Goal: Task Accomplishment & Management: Manage account settings

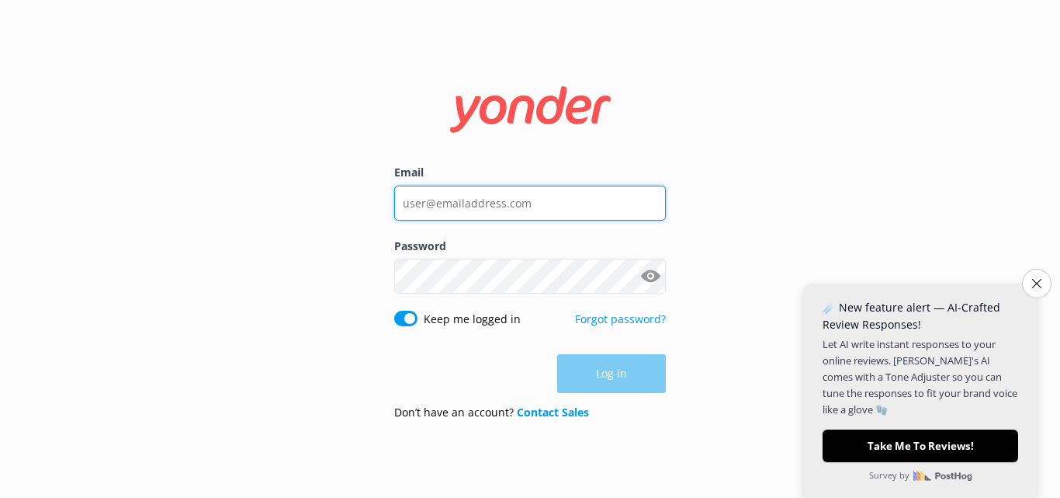
click at [478, 203] on input "Email" at bounding box center [530, 203] width 272 height 35
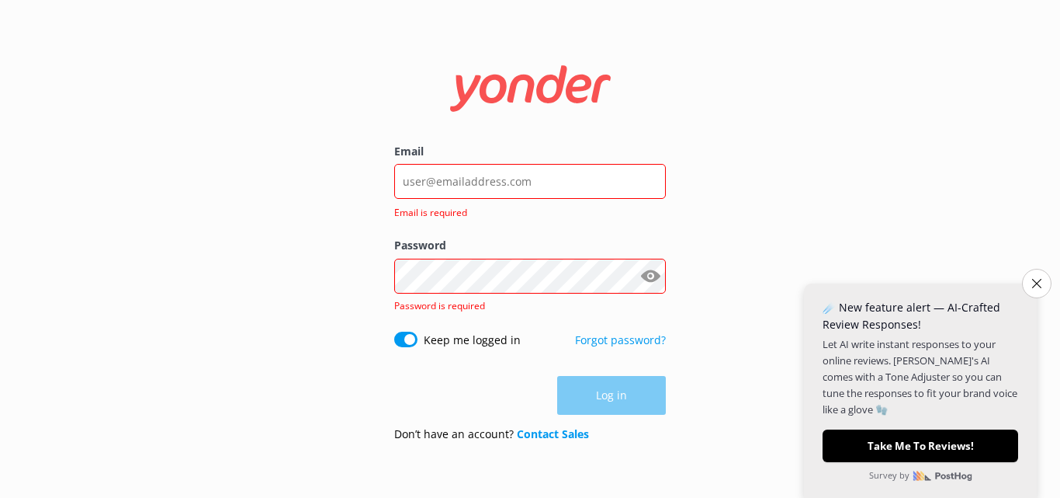
click at [515, 329] on form "Email Email is required Password Show password Password is required Keep me log…" at bounding box center [530, 248] width 272 height 409
click at [432, 189] on input "Email" at bounding box center [530, 181] width 272 height 35
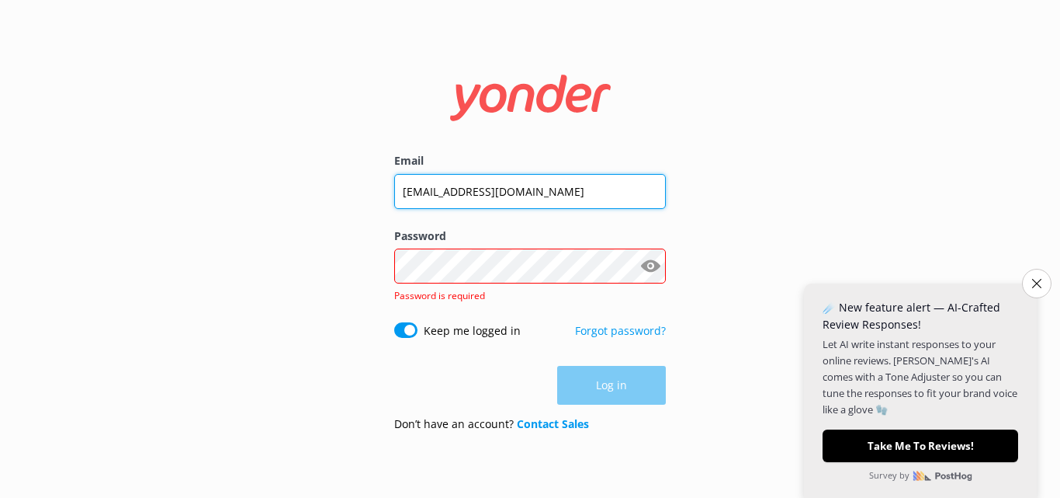
type input "[EMAIL_ADDRESS][DOMAIN_NAME]"
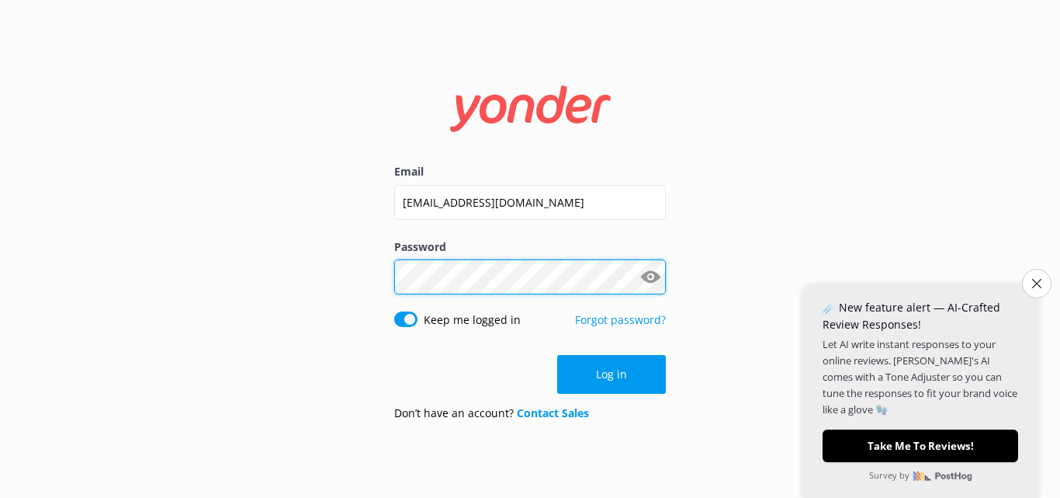
click button "Log in" at bounding box center [611, 374] width 109 height 39
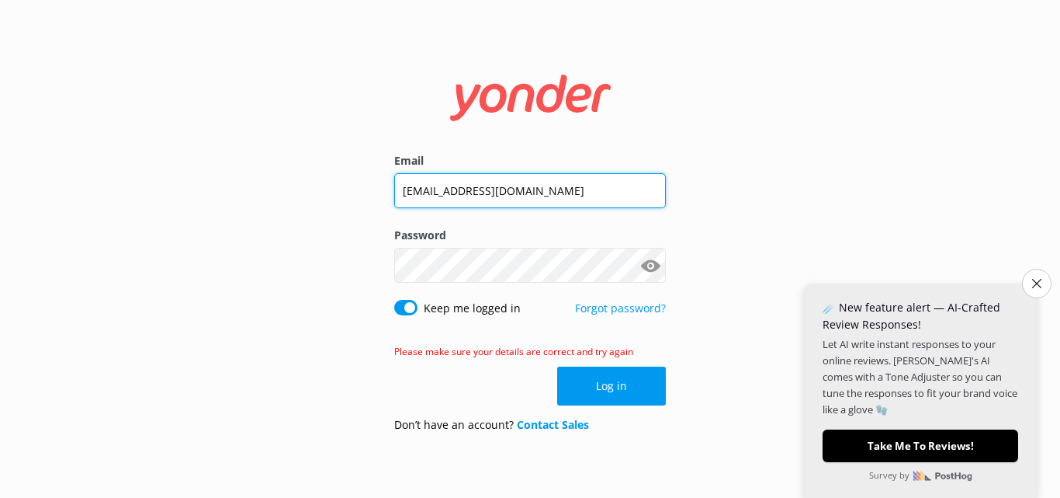
click at [505, 193] on input "[EMAIL_ADDRESS][DOMAIN_NAME]" at bounding box center [530, 190] width 272 height 35
type input "[EMAIL_ADDRESS][DOMAIN_NAME]"
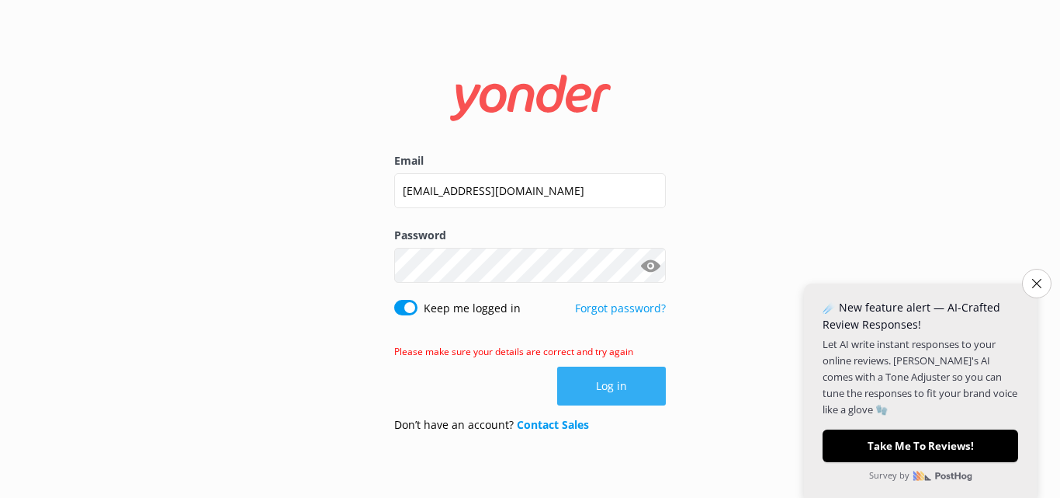
click at [591, 388] on button "Log in" at bounding box center [611, 385] width 109 height 39
click at [647, 262] on button "Show password" at bounding box center [650, 265] width 31 height 31
click at [646, 262] on button "Show password" at bounding box center [650, 265] width 31 height 31
click at [636, 387] on button "Log in" at bounding box center [611, 385] width 109 height 39
click at [1044, 284] on button "Close survey" at bounding box center [1037, 283] width 33 height 33
